Goal: Task Accomplishment & Management: Complete application form

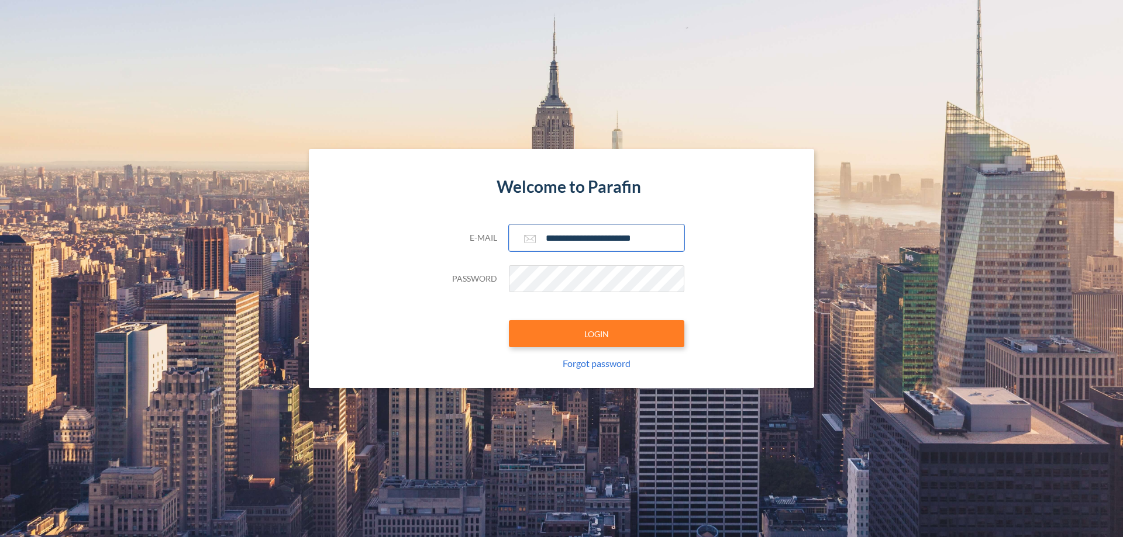
type input "**********"
click at [597, 334] on button "LOGIN" at bounding box center [596, 334] width 175 height 27
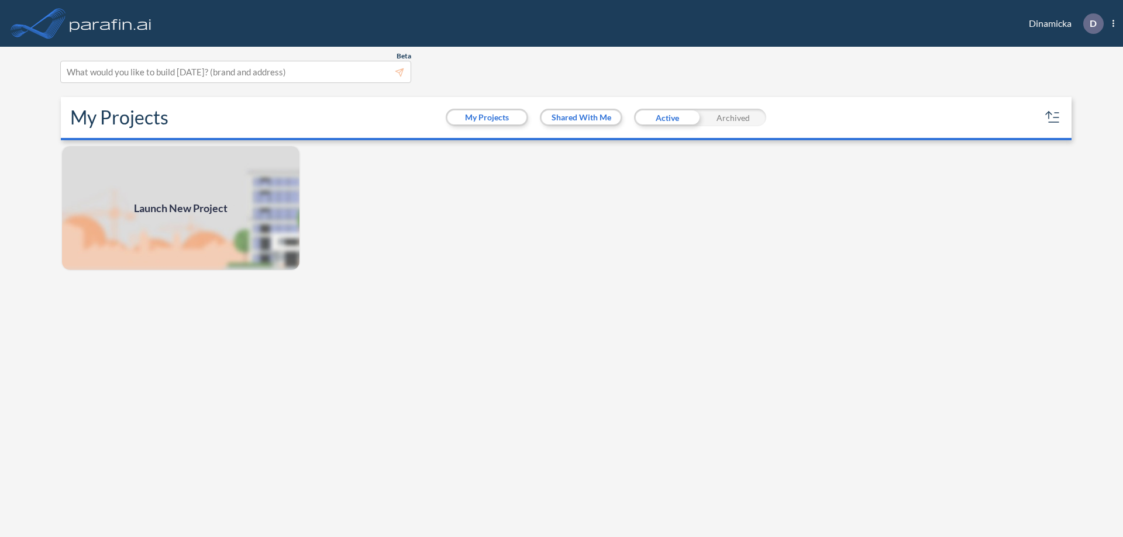
scroll to position [3, 0]
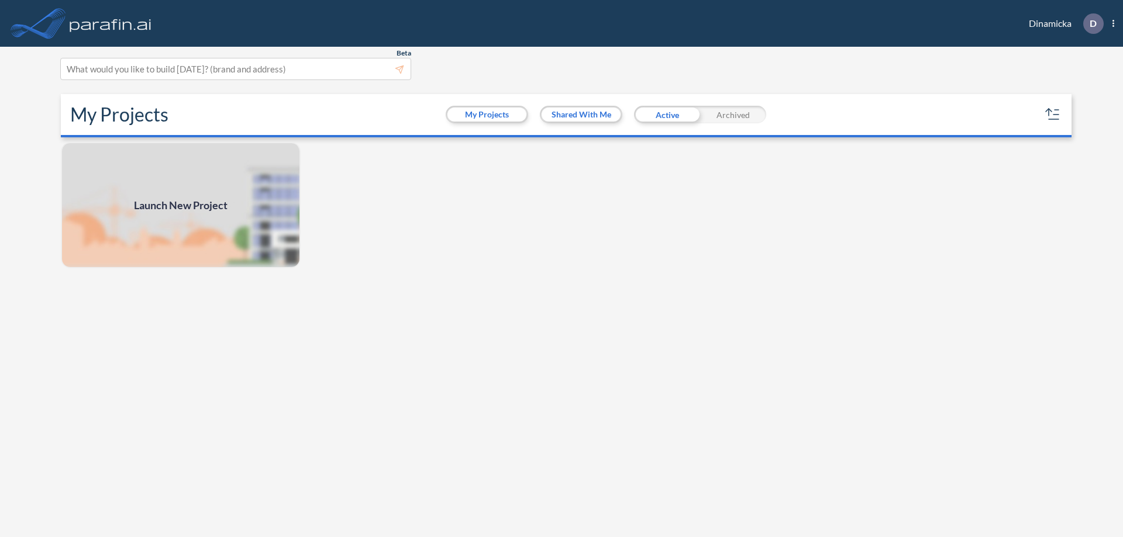
click at [181, 205] on span "Launch New Project" at bounding box center [181, 206] width 94 height 16
